Goal: Download file/media

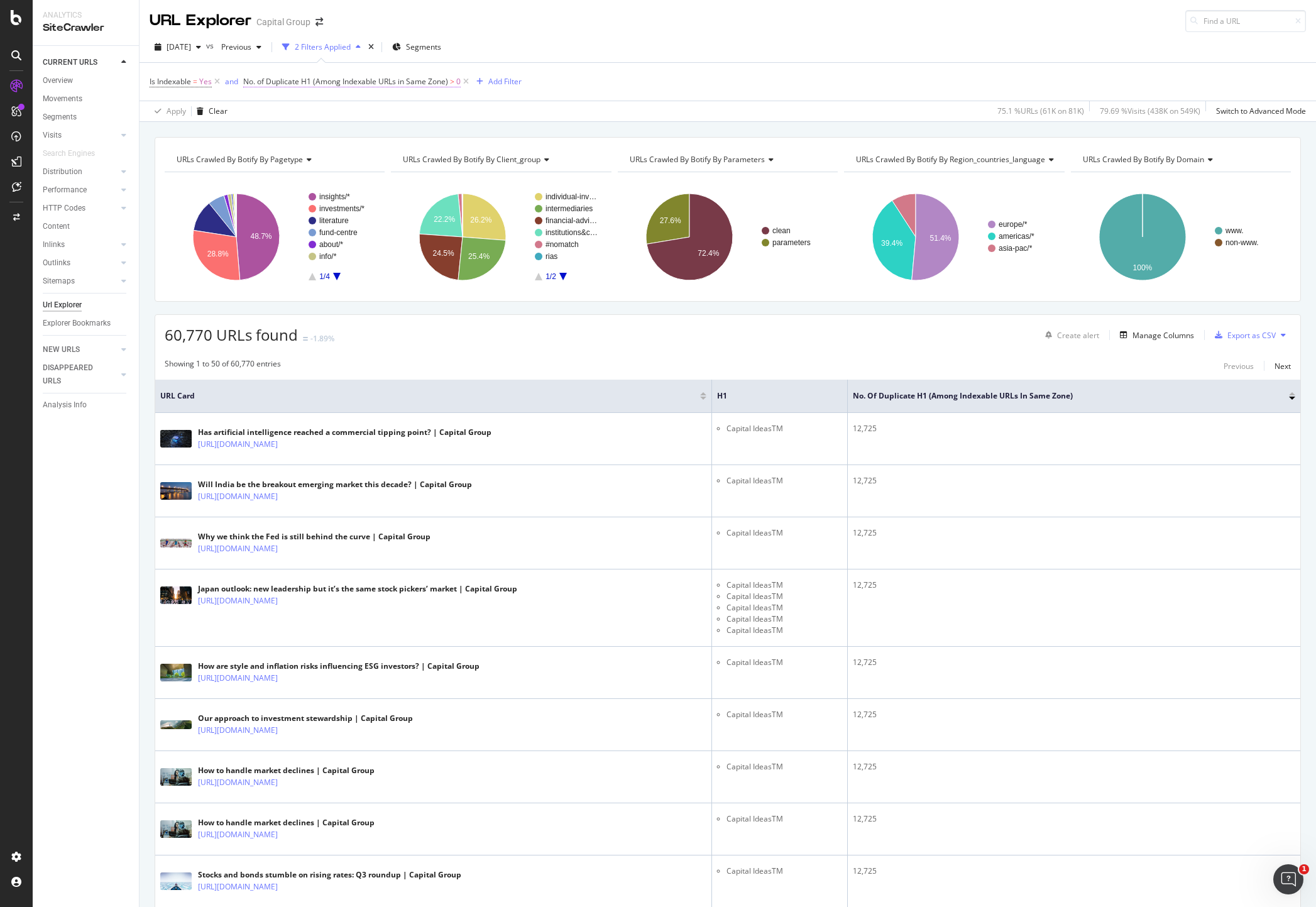
click at [426, 81] on span "No. of Duplicate H1 (Among Indexable URLs in Same Zone)" at bounding box center [345, 81] width 205 height 11
click at [1252, 343] on div "Export as CSV" at bounding box center [1242, 334] width 66 height 19
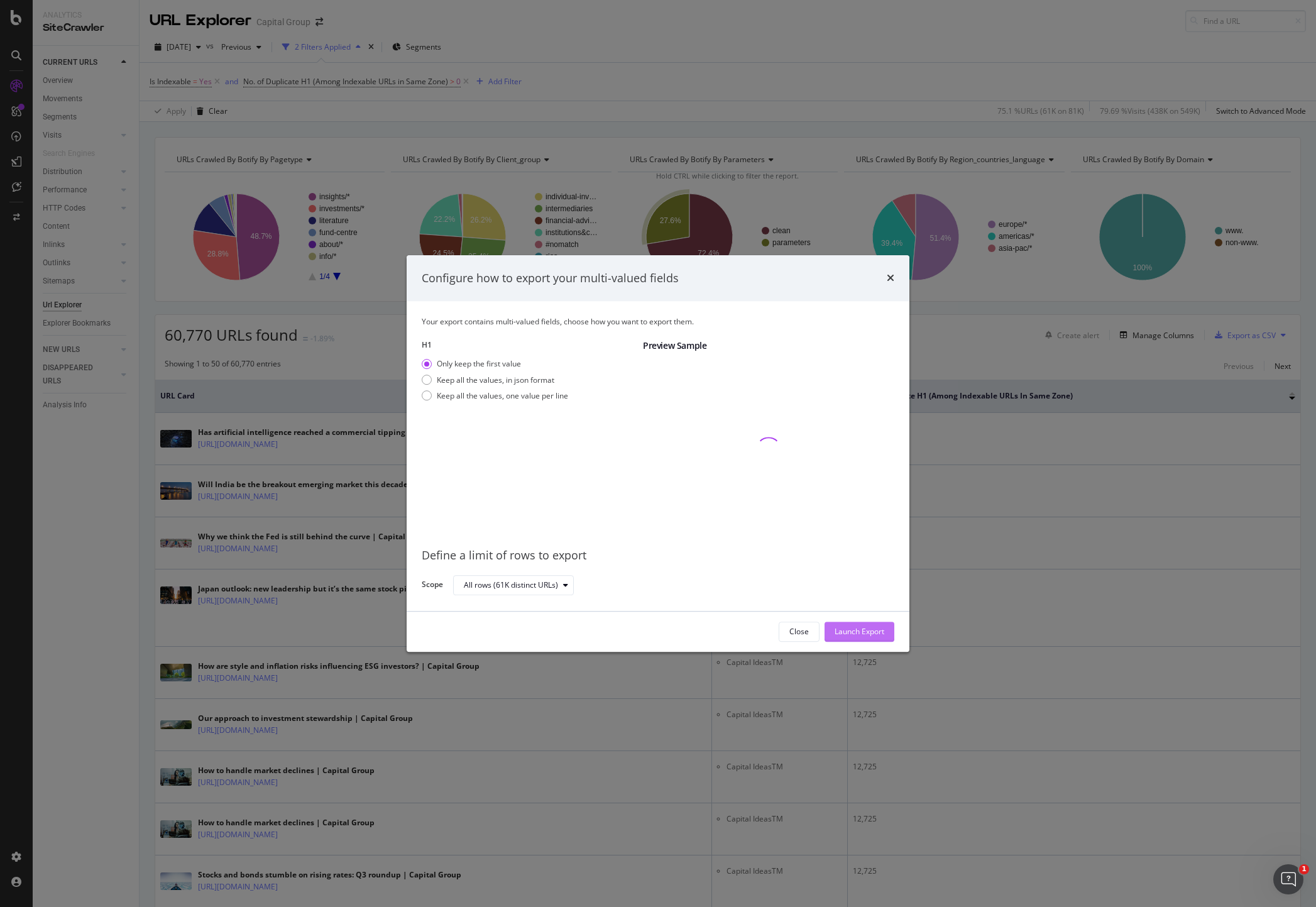
click at [879, 634] on div "Launch Export" at bounding box center [859, 631] width 50 height 11
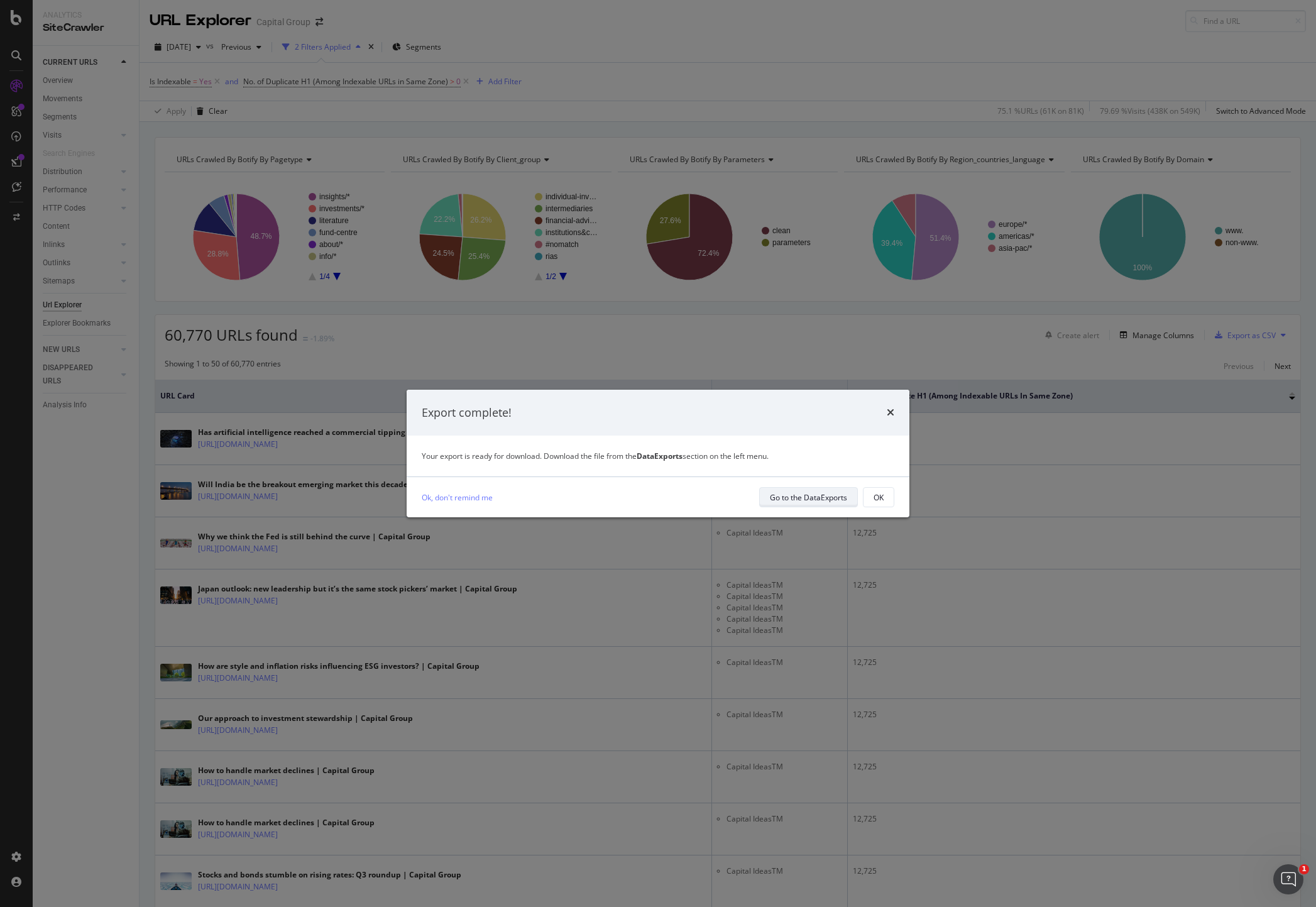
click at [804, 494] on div "Go to the DataExports" at bounding box center [808, 497] width 77 height 11
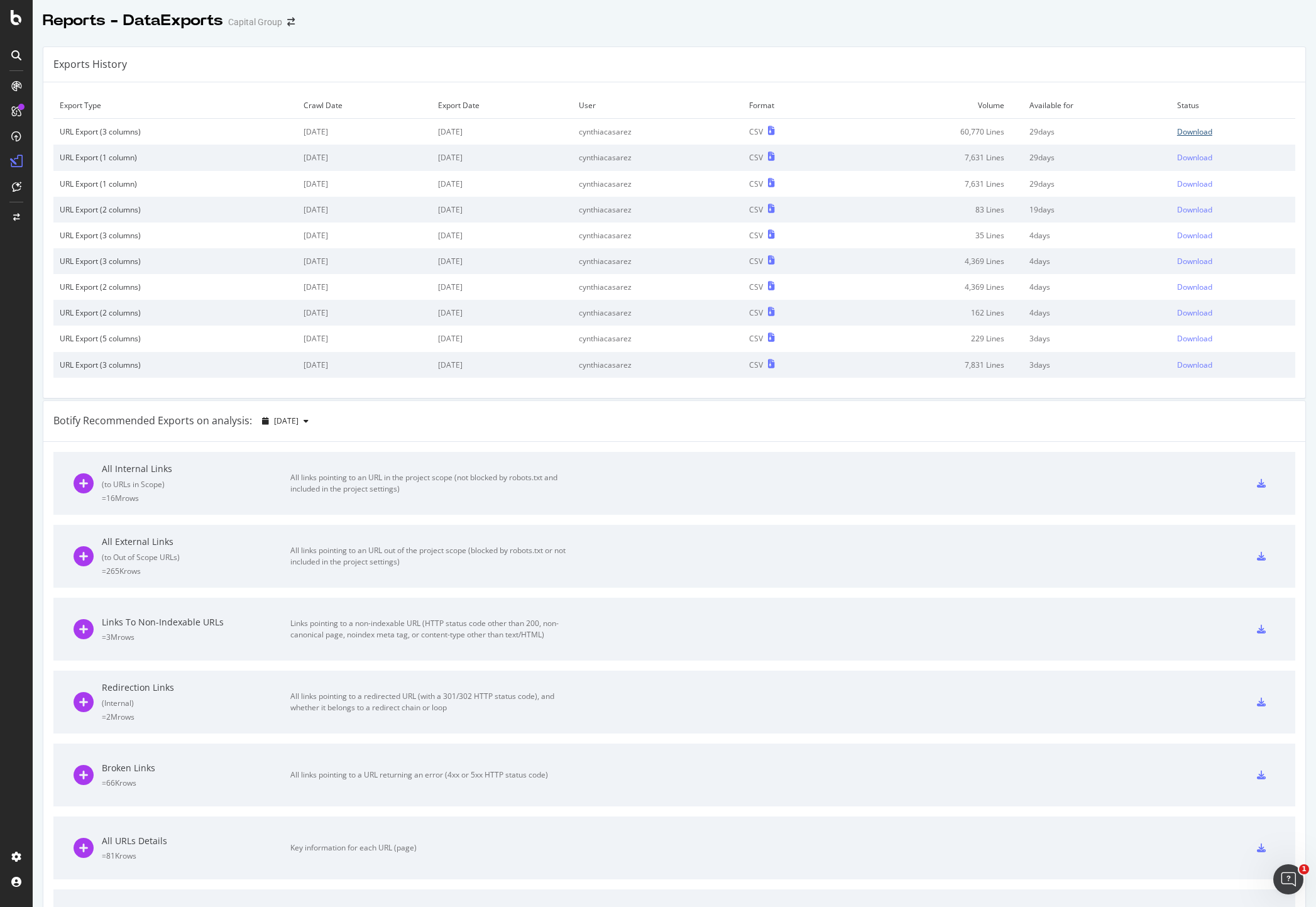
click at [1177, 130] on div "Download" at bounding box center [1194, 131] width 35 height 11
